Goal: Navigation & Orientation: Find specific page/section

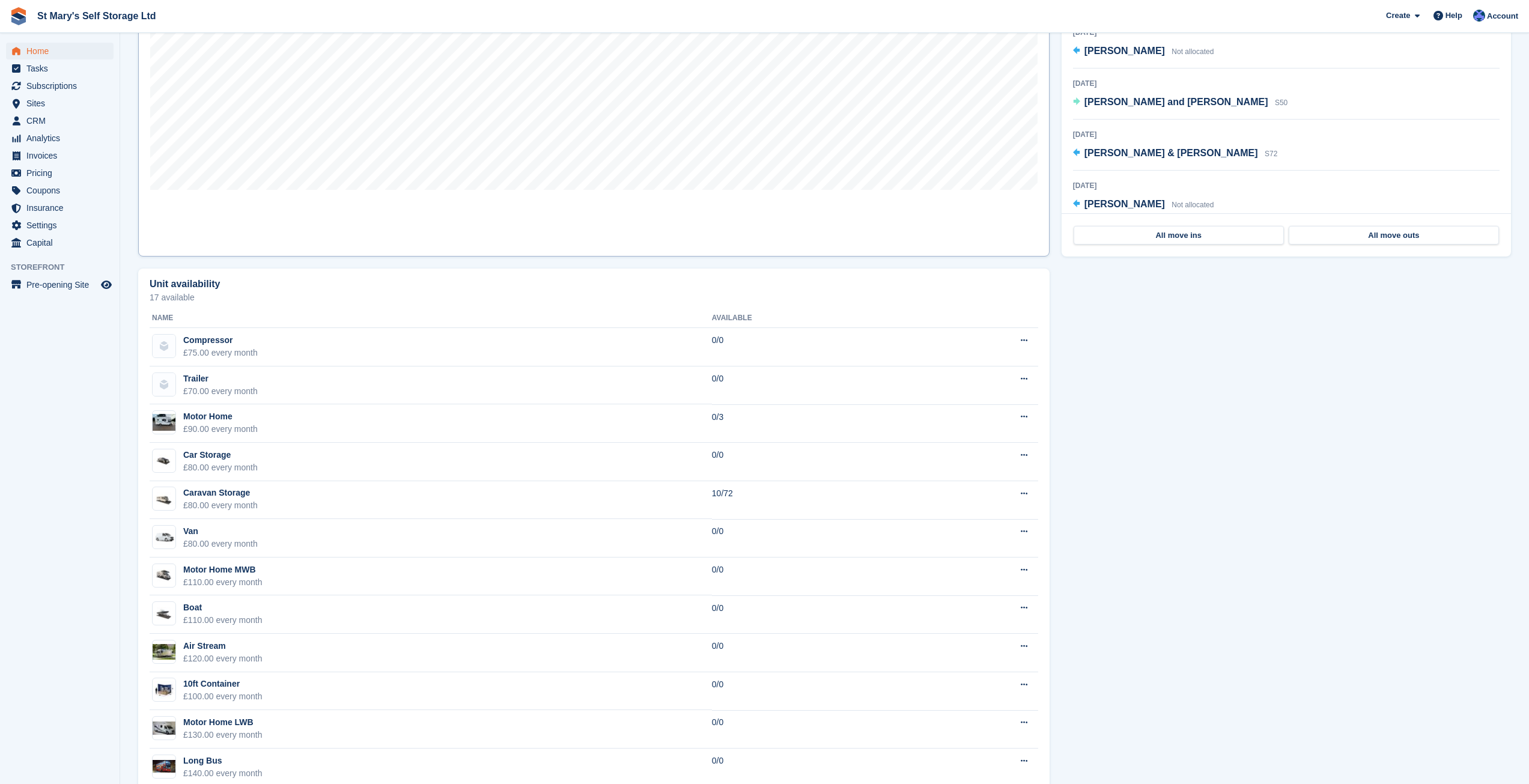
scroll to position [553, 0]
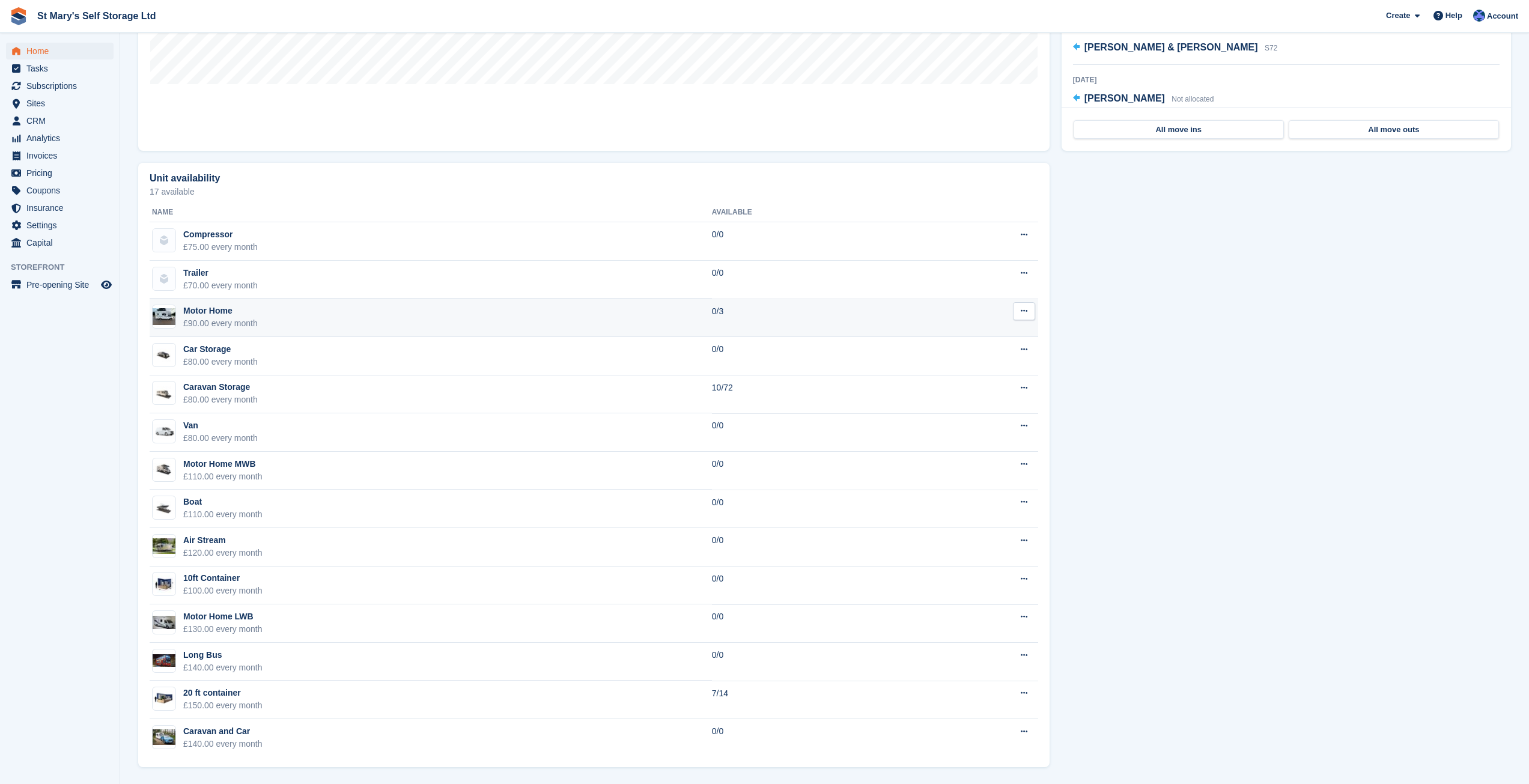
click at [224, 313] on div "Motor Home" at bounding box center [220, 311] width 75 height 12
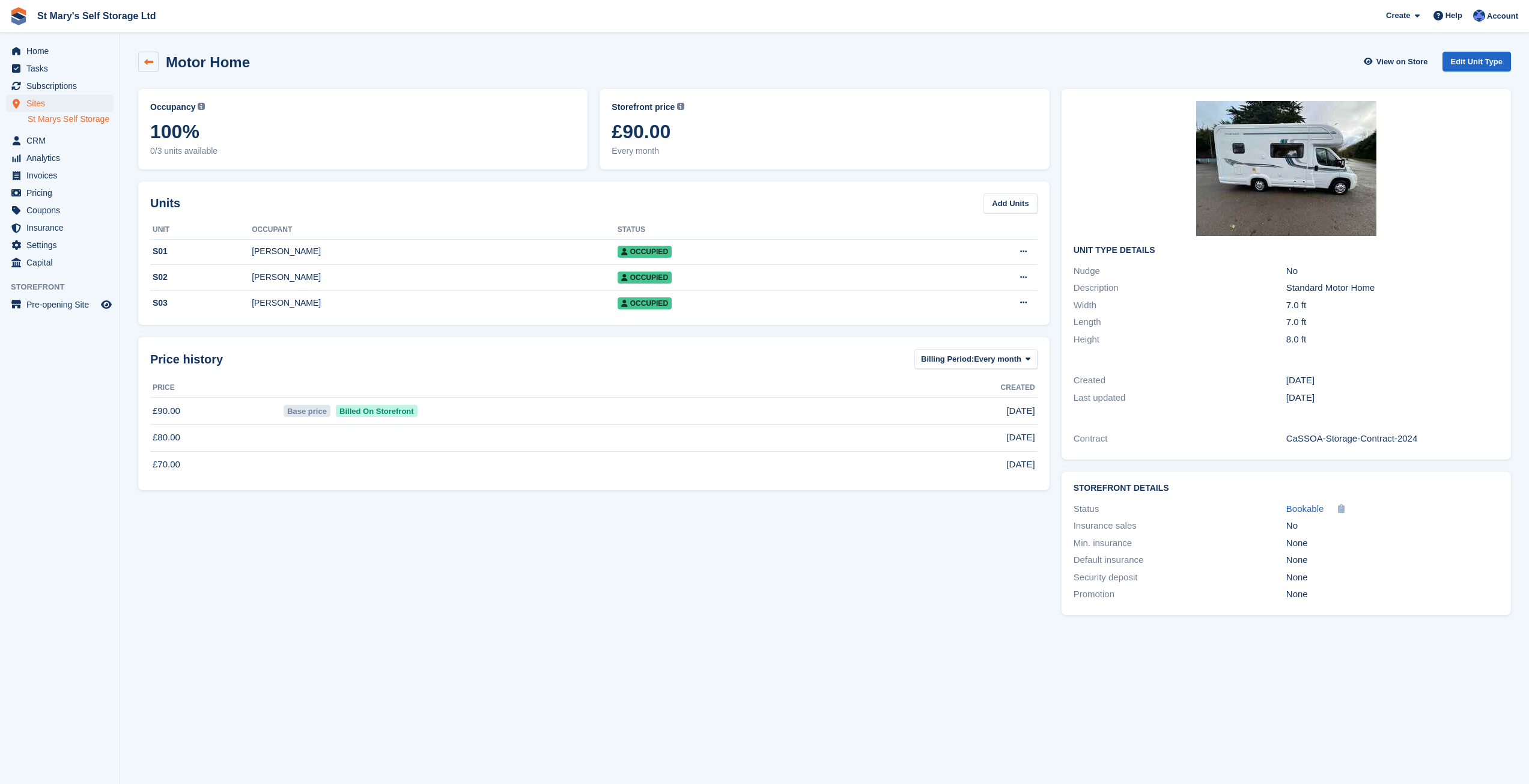
click at [146, 63] on icon at bounding box center [149, 62] width 9 height 9
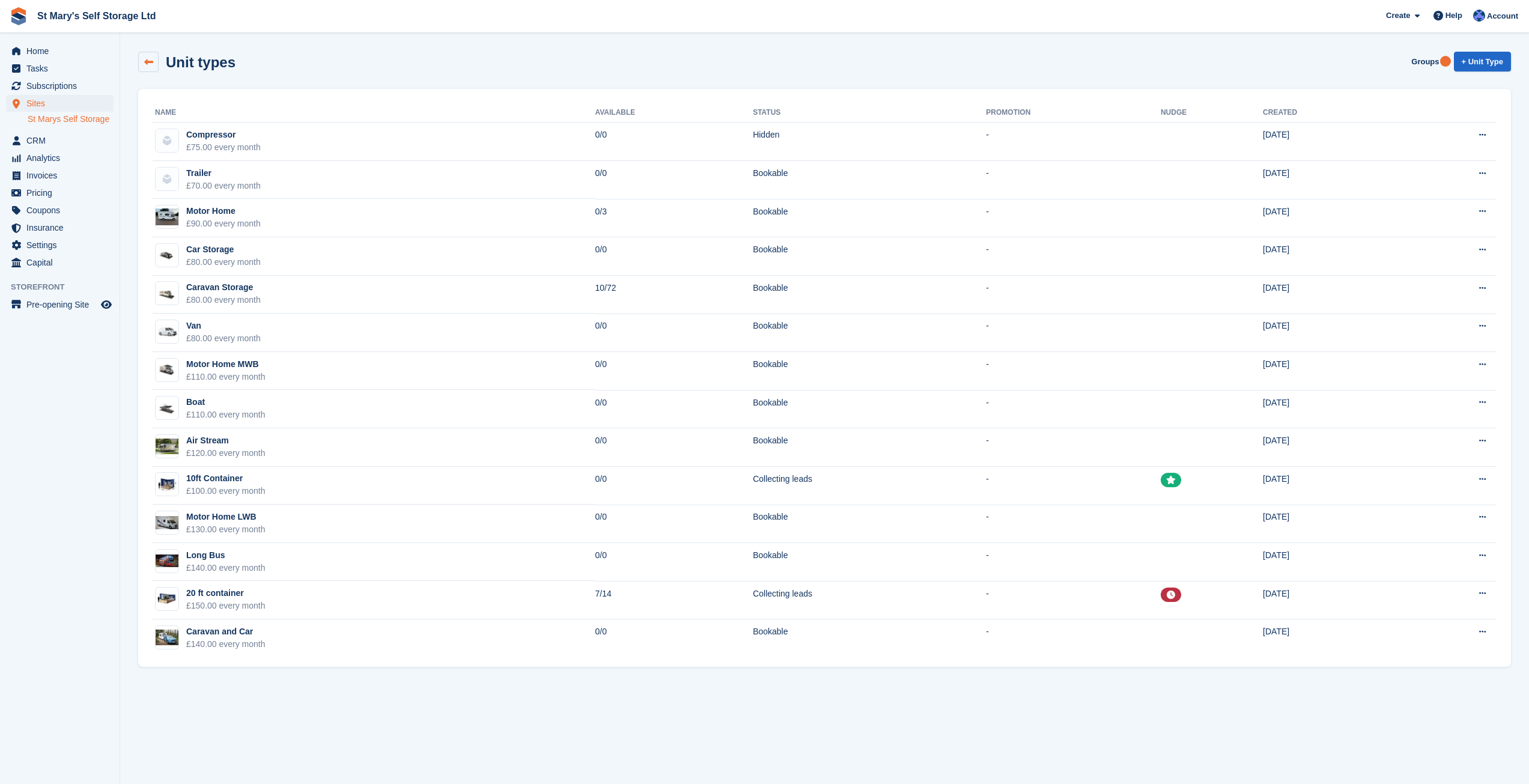
click at [144, 63] on icon at bounding box center [149, 62] width 9 height 9
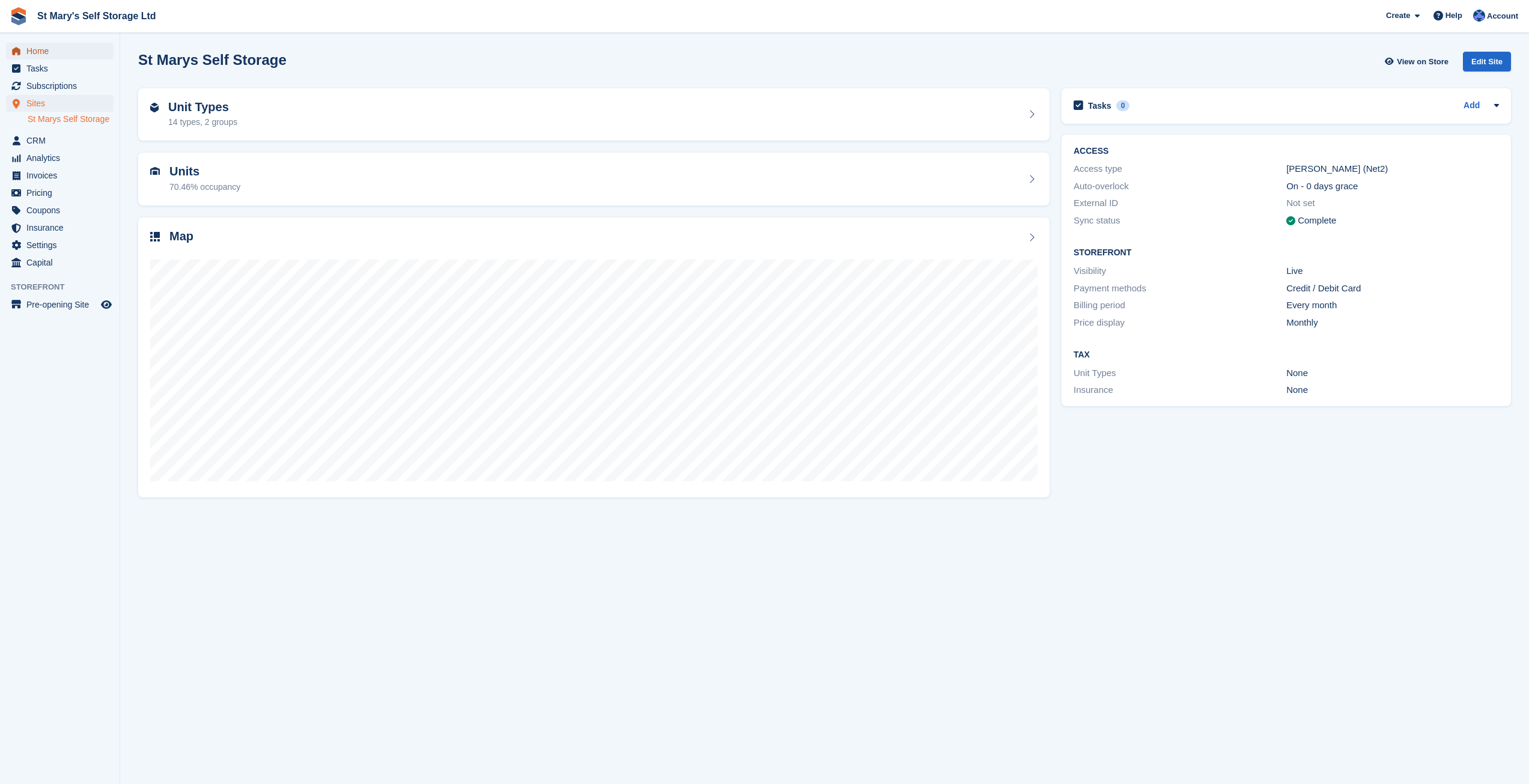
click at [47, 55] on span "Home" at bounding box center [62, 50] width 72 height 17
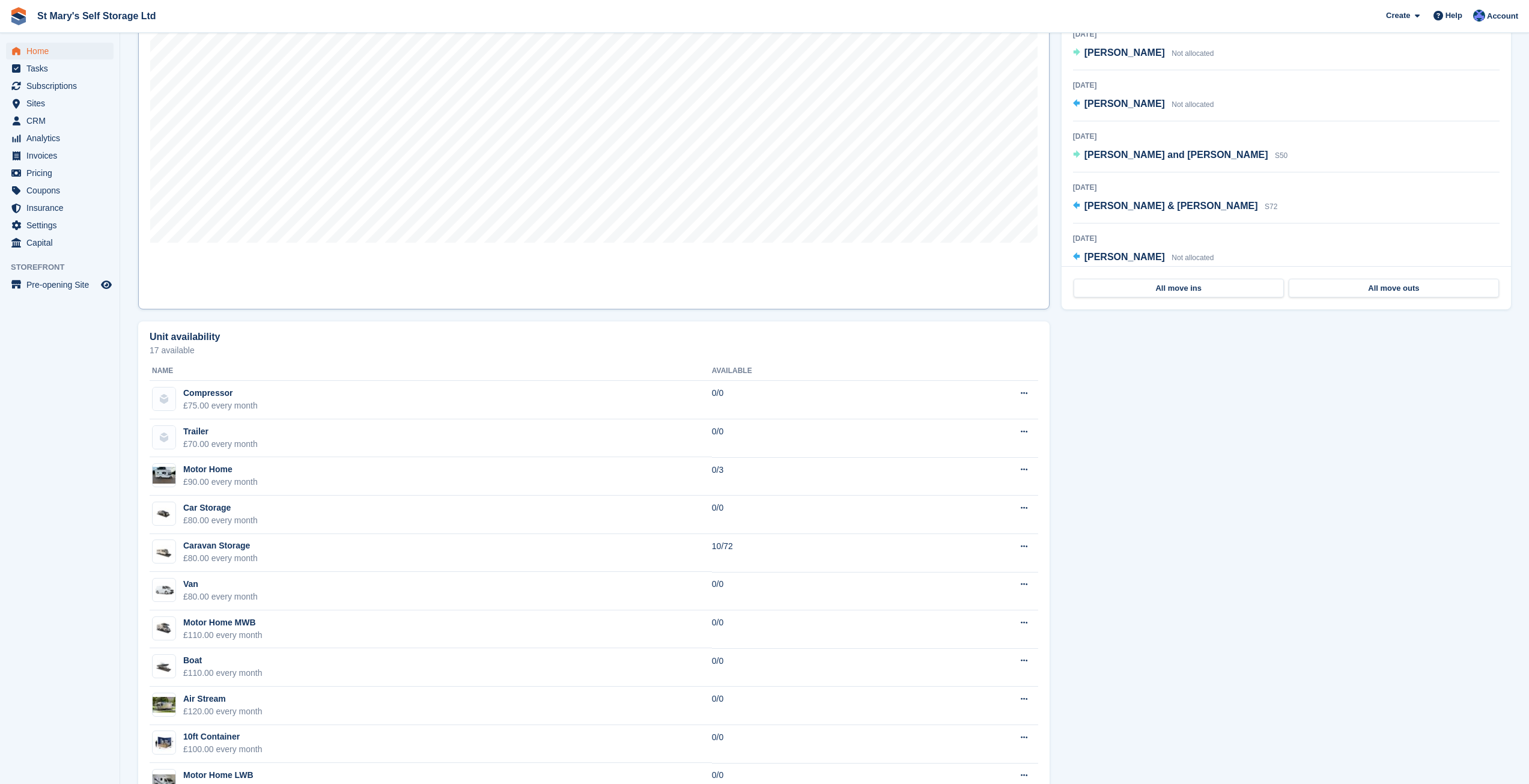
scroll to position [553, 0]
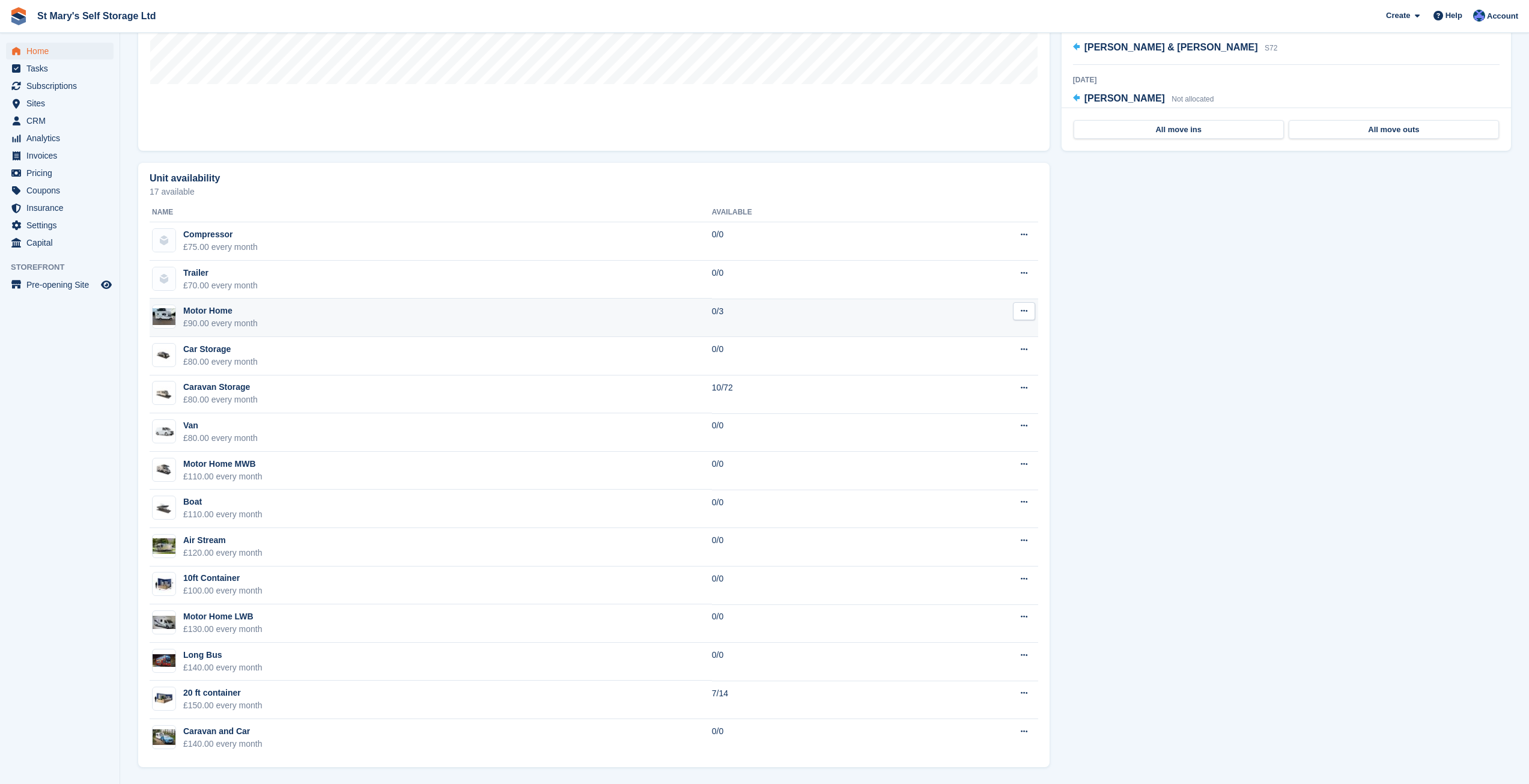
click at [1016, 311] on button at bounding box center [1024, 311] width 22 height 18
click at [964, 347] on p "View on Store" at bounding box center [977, 350] width 105 height 16
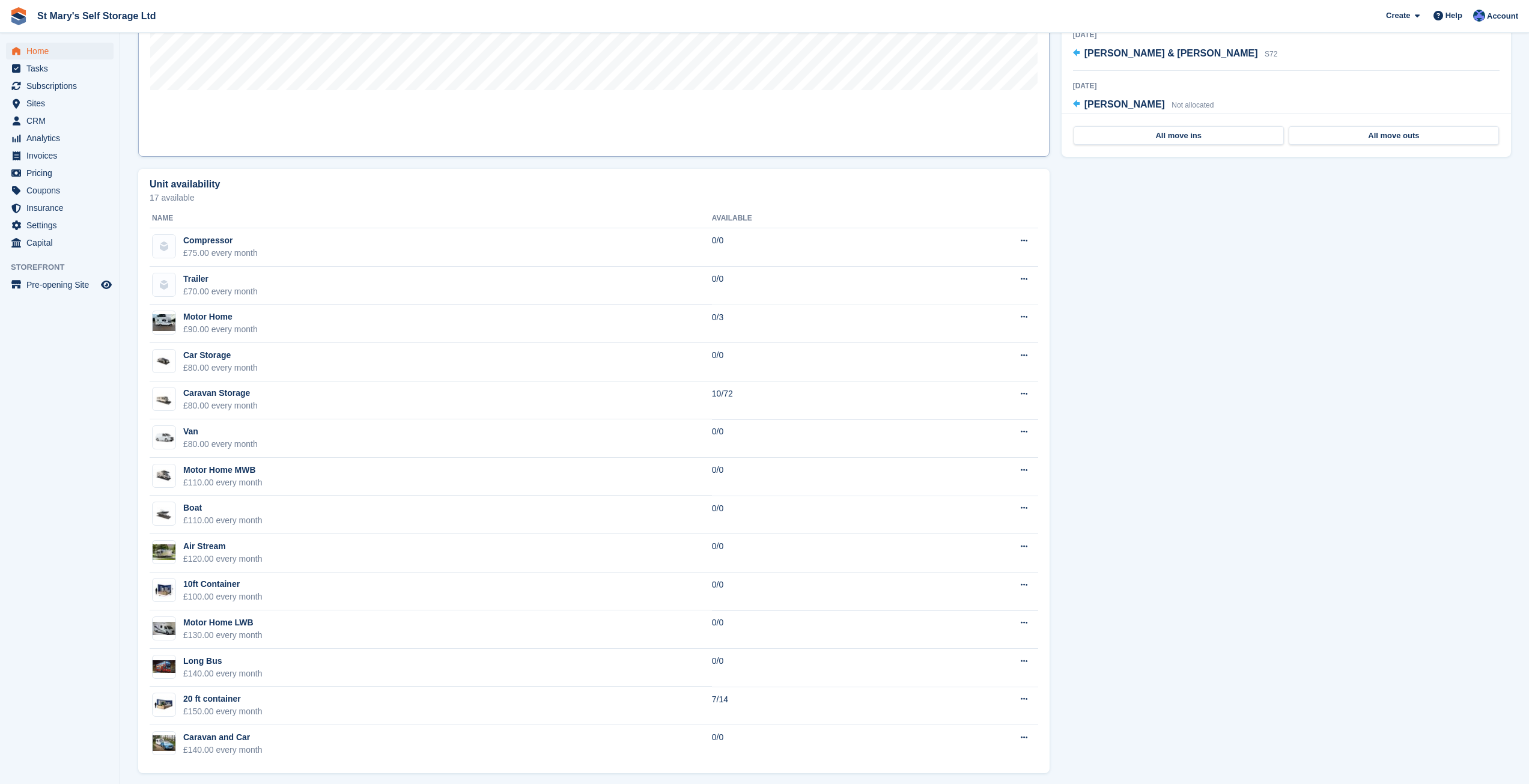
scroll to position [553, 0]
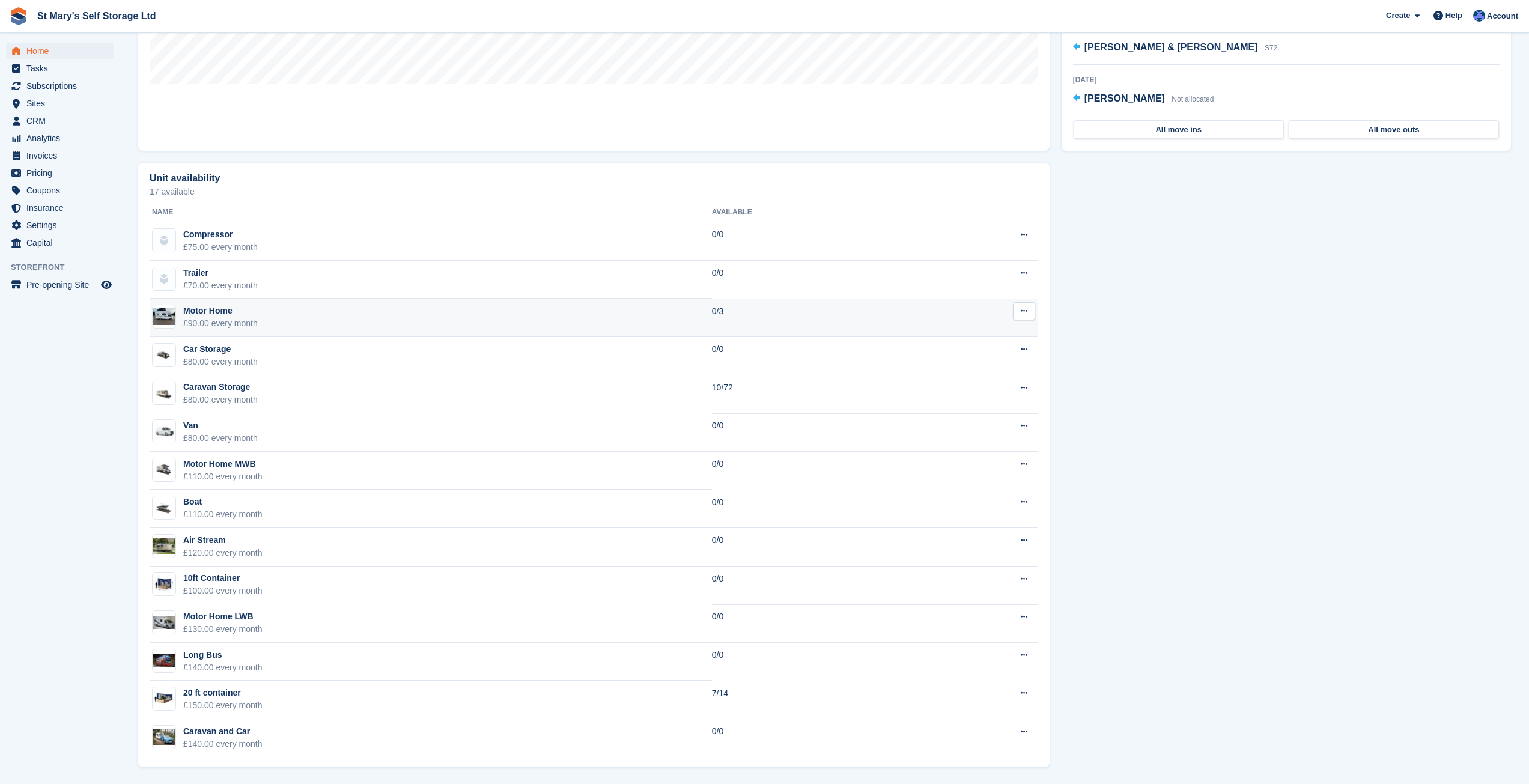
click at [243, 316] on div "Motor Home" at bounding box center [220, 311] width 75 height 12
